Goal: Use online tool/utility: Utilize a website feature to perform a specific function

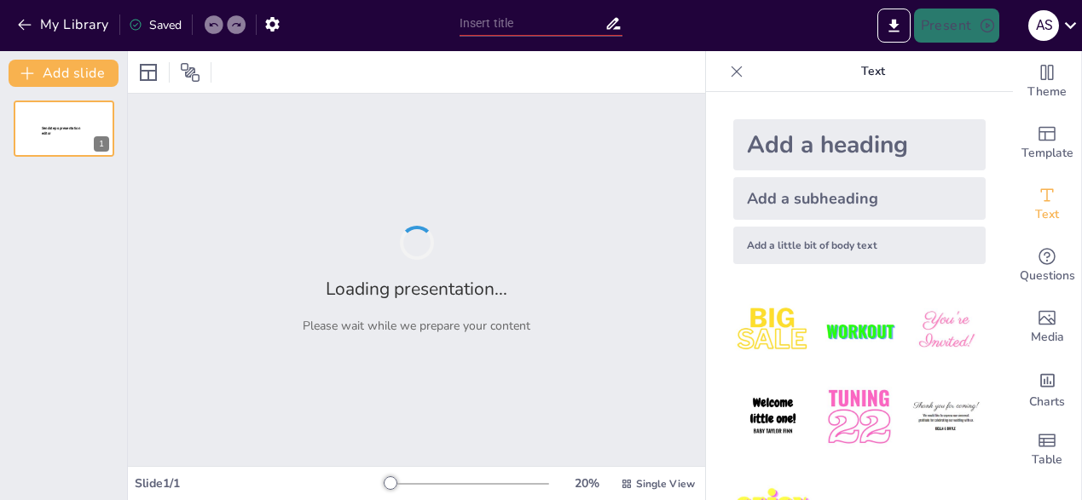
type input "Overview of SAFAL KSA 2025-26: Objectives and Implementation"
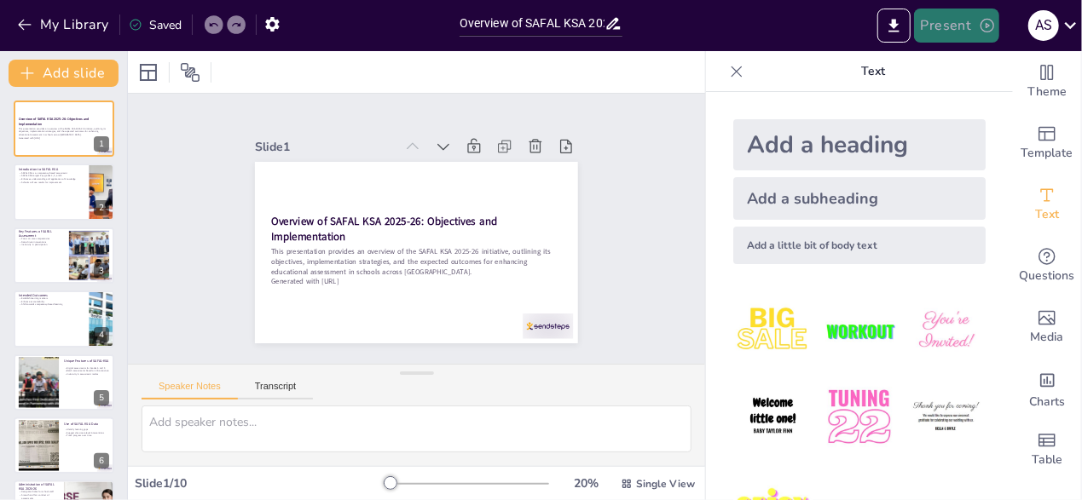
click at [945, 25] on button "Present" at bounding box center [956, 26] width 85 height 34
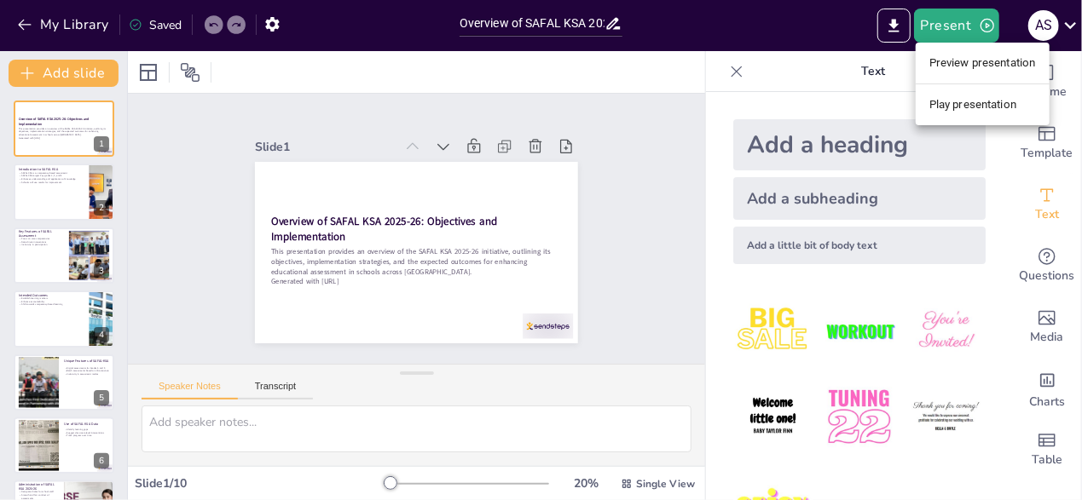
click at [955, 62] on li "Preview presentation" at bounding box center [983, 62] width 134 height 27
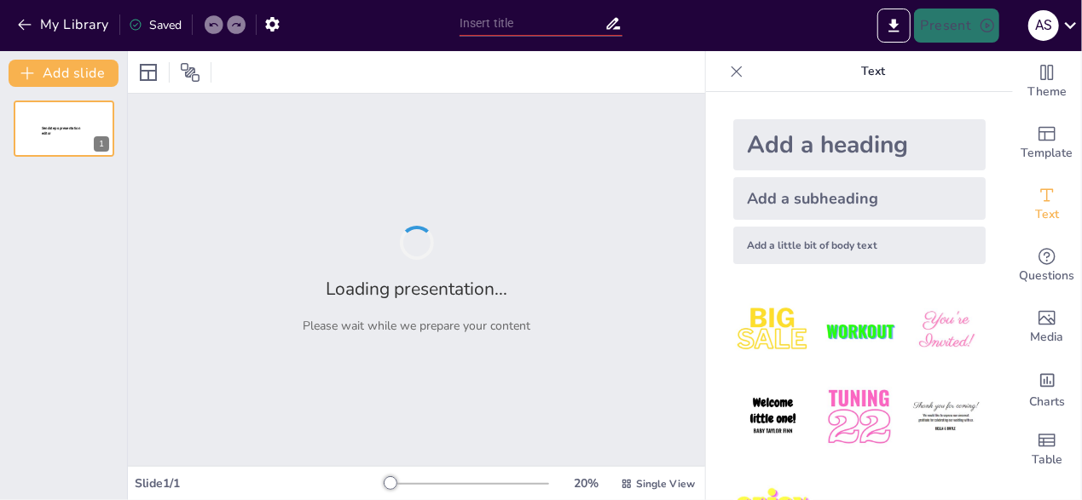
type input "Overview of SAFAL KSA 2025-26: Objectives and Implementation"
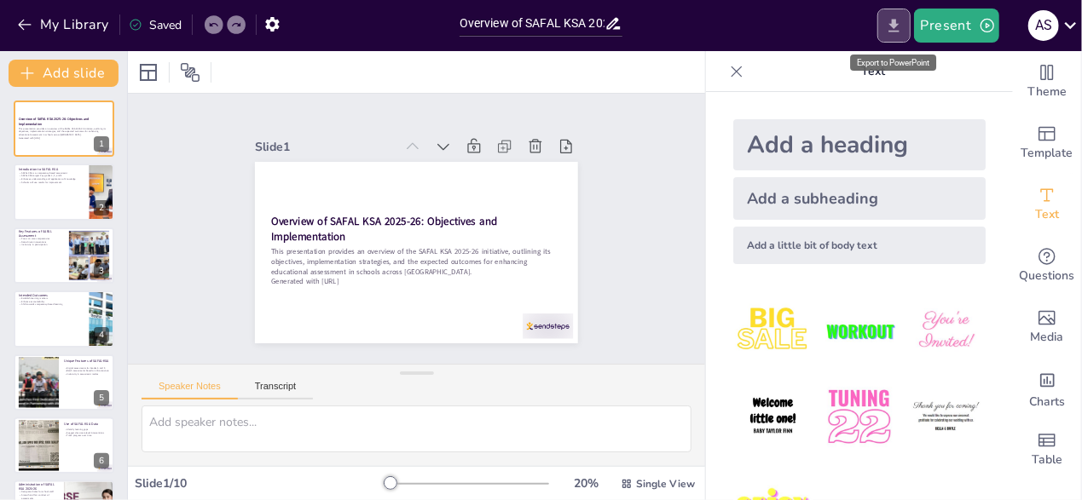
click at [896, 22] on icon "Export to PowerPoint" at bounding box center [893, 25] width 10 height 13
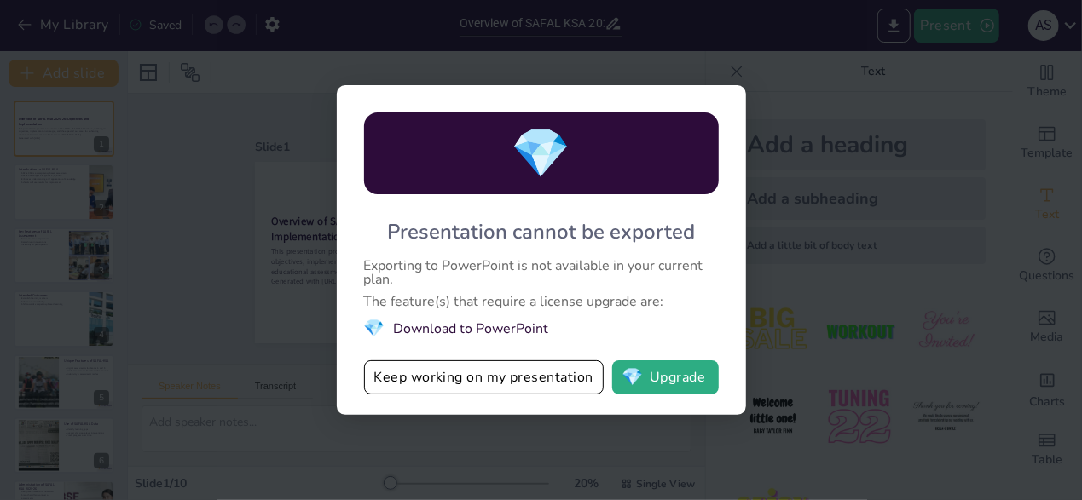
click at [914, 74] on div "💎 Presentation cannot be exported Exporting to PowerPoint is not available in y…" at bounding box center [541, 250] width 1082 height 500
click at [300, 67] on div "💎 Presentation cannot be exported Exporting to PowerPoint is not available in y…" at bounding box center [541, 250] width 1082 height 500
click at [454, 386] on button "Keep working on my presentation" at bounding box center [484, 378] width 240 height 34
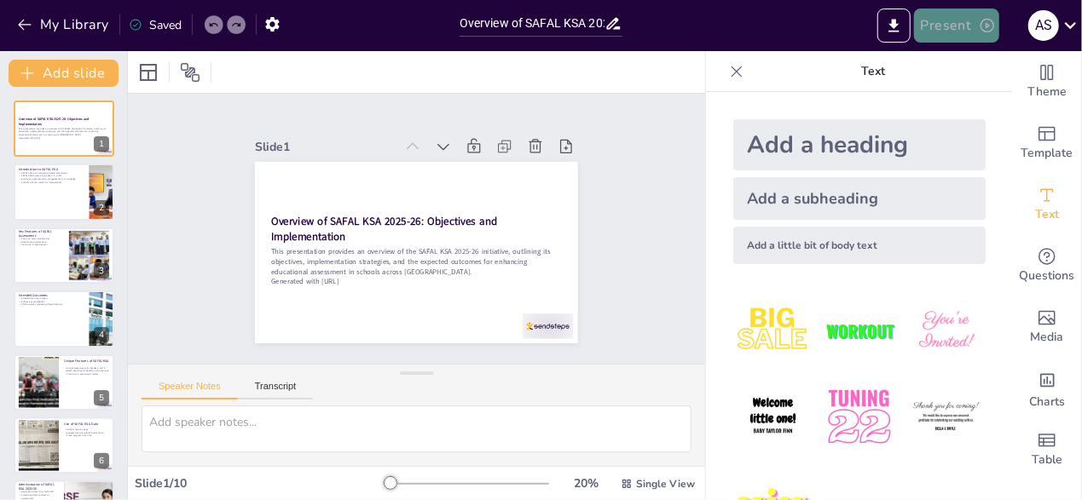
click at [951, 20] on button "Present" at bounding box center [956, 26] width 85 height 34
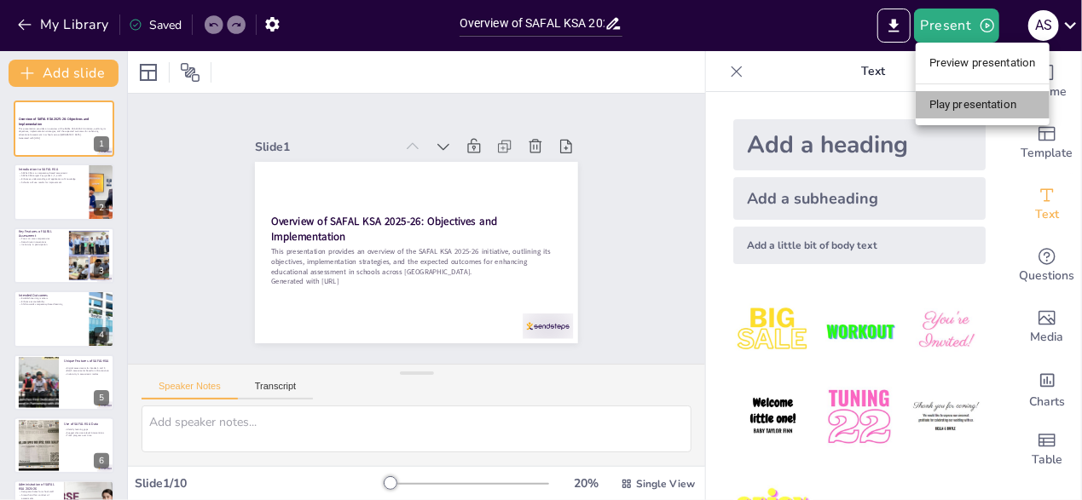
click at [946, 101] on li "Play presentation" at bounding box center [983, 104] width 134 height 27
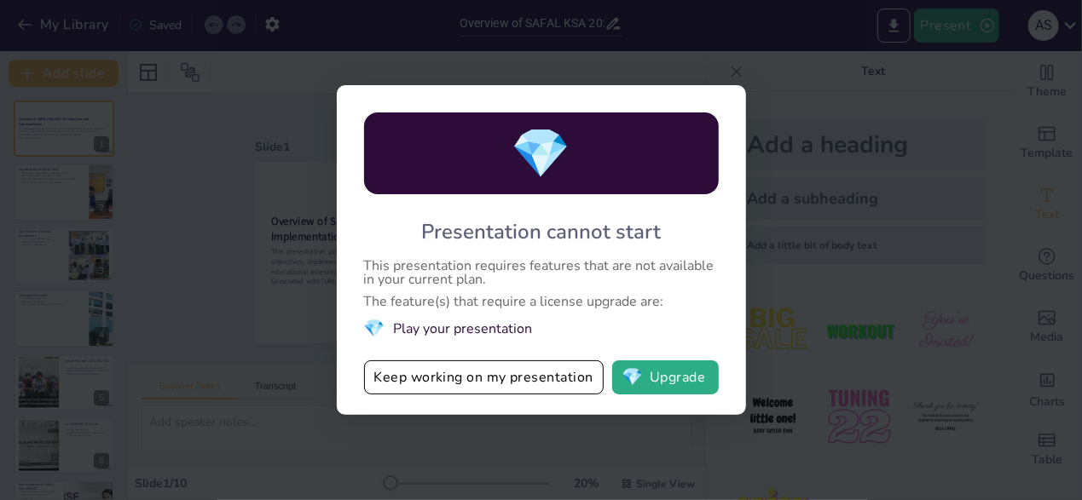
click at [857, 78] on div "💎 Presentation cannot start This presentation requires features that are not av…" at bounding box center [541, 250] width 1082 height 500
click at [917, 76] on div "💎 Presentation cannot start This presentation requires features that are not av…" at bounding box center [541, 250] width 1082 height 500
click at [982, 26] on div "💎 Presentation cannot start This presentation requires features that are not av…" at bounding box center [541, 250] width 1082 height 500
click at [527, 374] on button "Keep working on my presentation" at bounding box center [484, 378] width 240 height 34
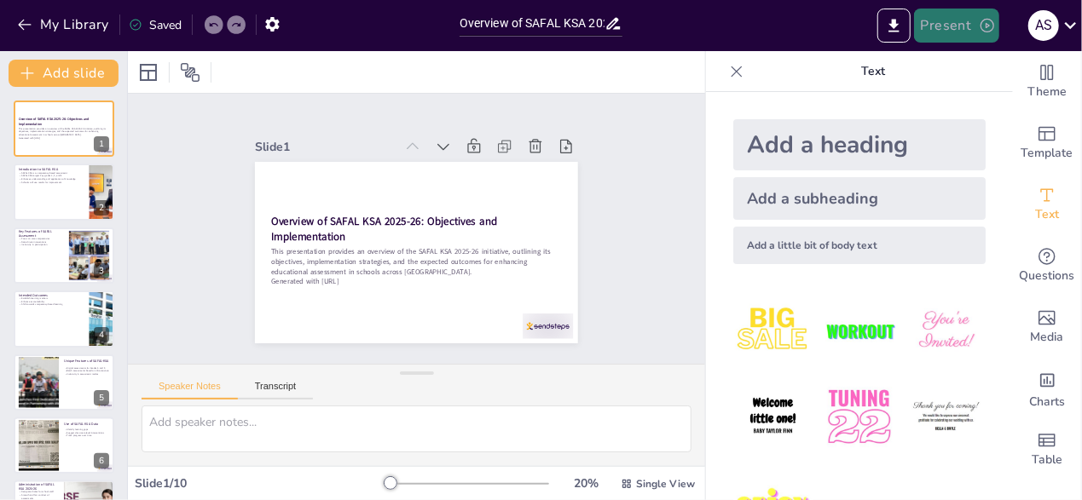
click at [943, 21] on button "Present" at bounding box center [956, 26] width 85 height 34
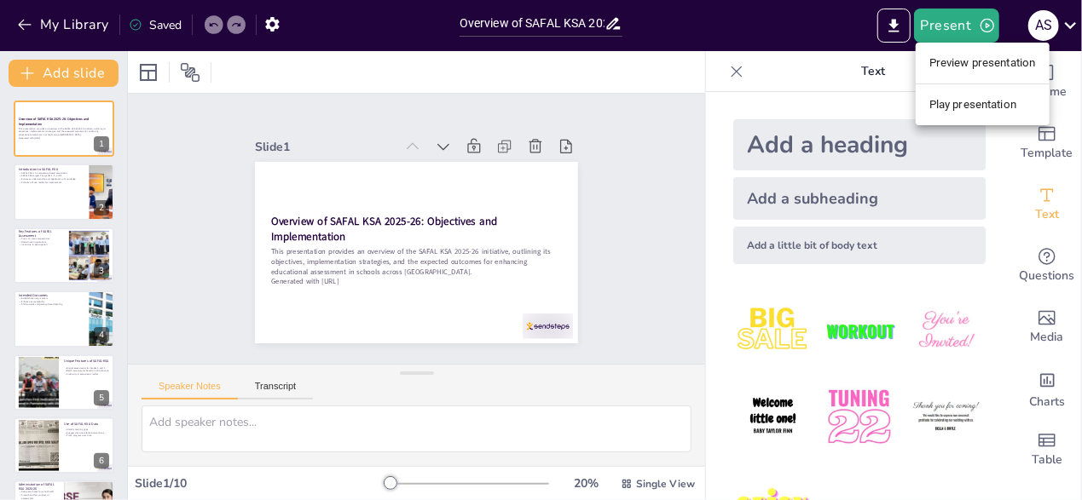
click at [936, 55] on li "Preview presentation" at bounding box center [983, 62] width 134 height 27
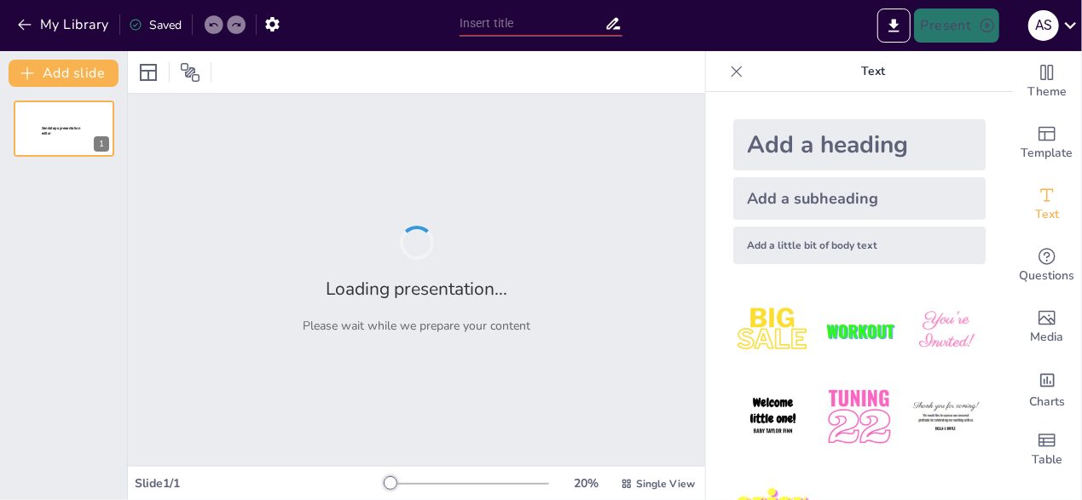
type input "Overview of SAFAL KSA 2025-26: Objectives and Implementation"
